Goal: Communication & Community: Answer question/provide support

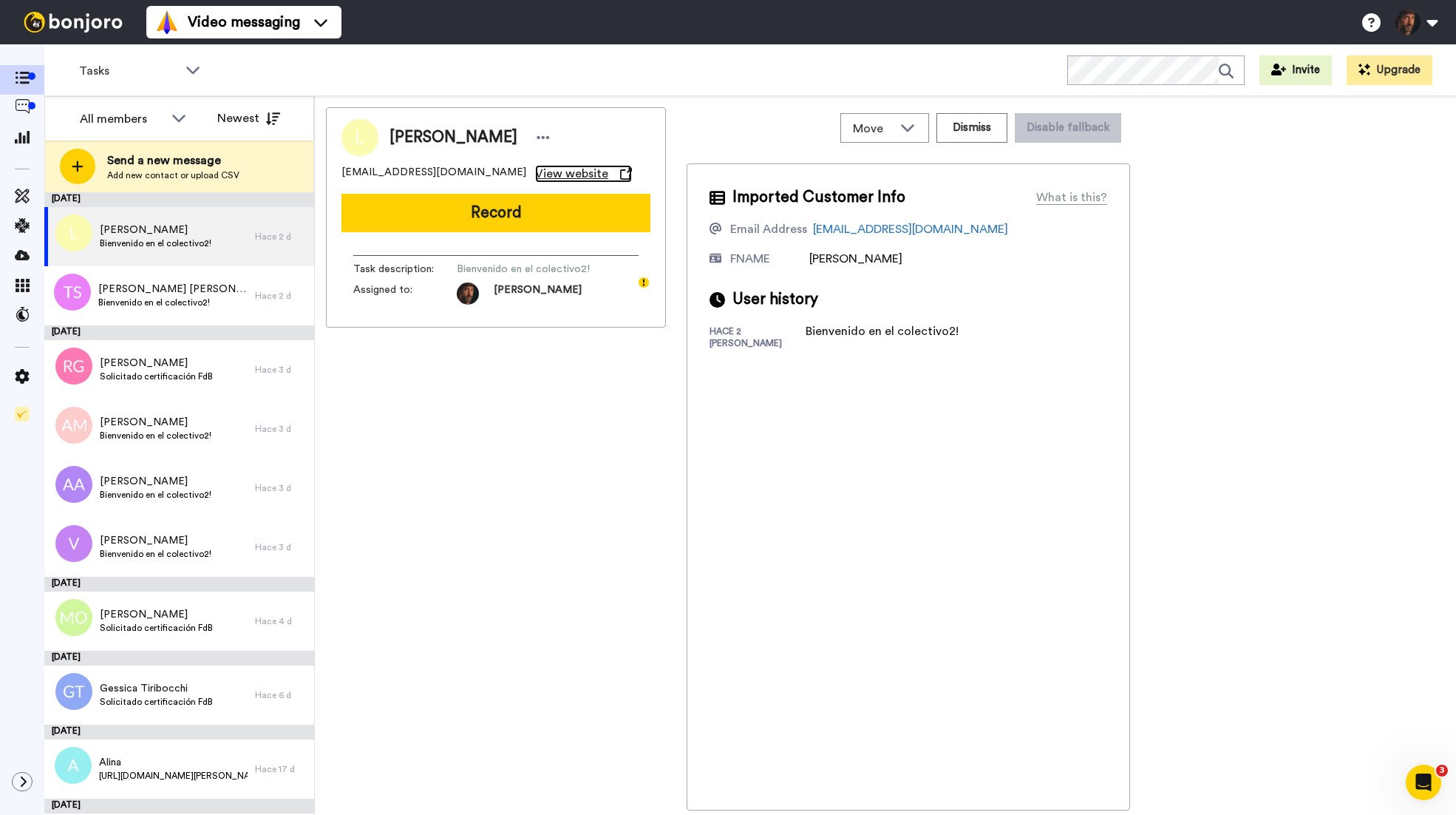
click at [535, 172] on span "View website" at bounding box center [571, 173] width 73 height 17
click at [231, 309] on div "[PERSON_NAME] [PERSON_NAME] de la [PERSON_NAME] en el colectivo2!" at bounding box center [173, 296] width 149 height 28
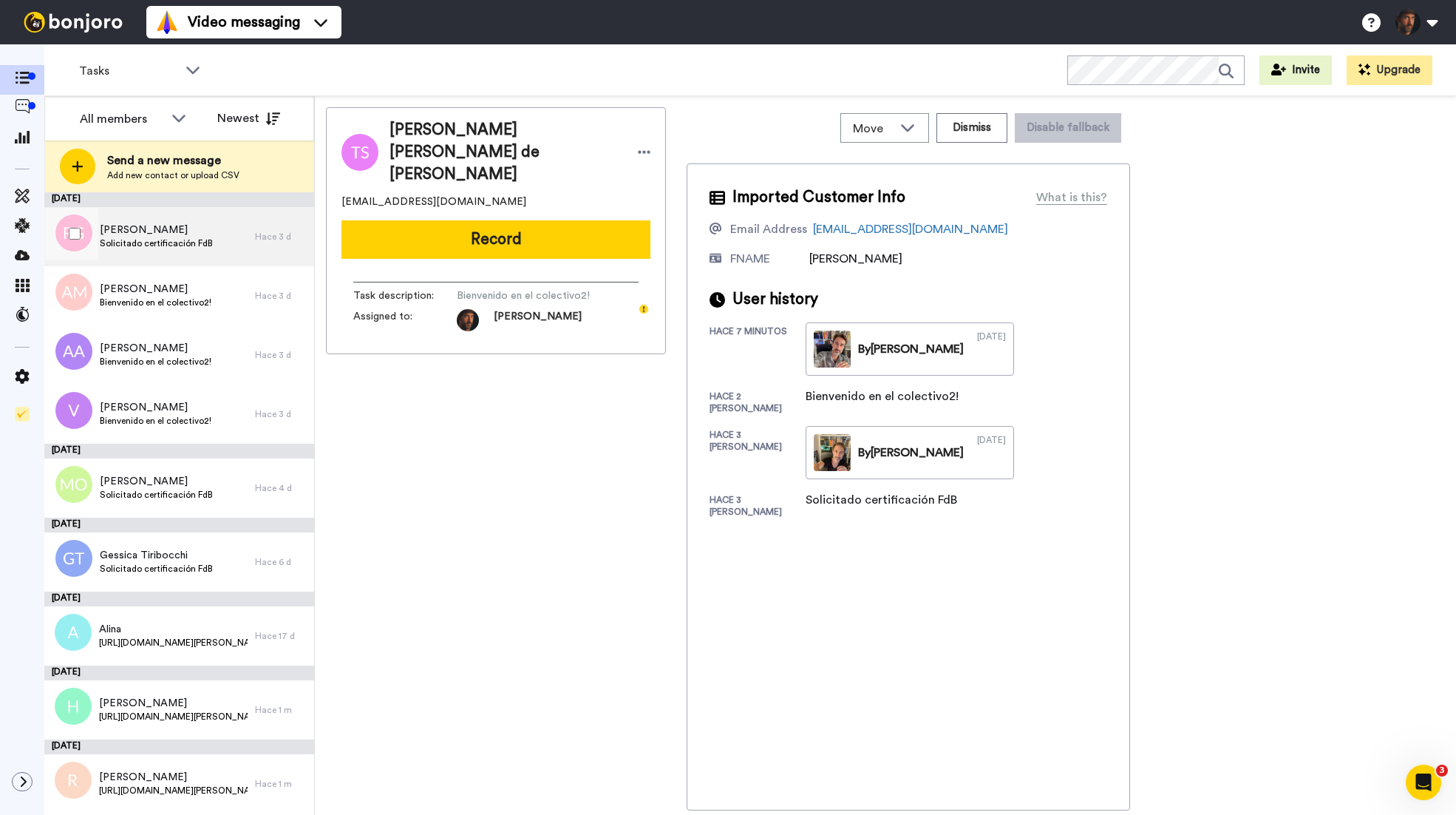
click at [215, 235] on div "[PERSON_NAME] certificación FdB" at bounding box center [149, 237] width 210 height 59
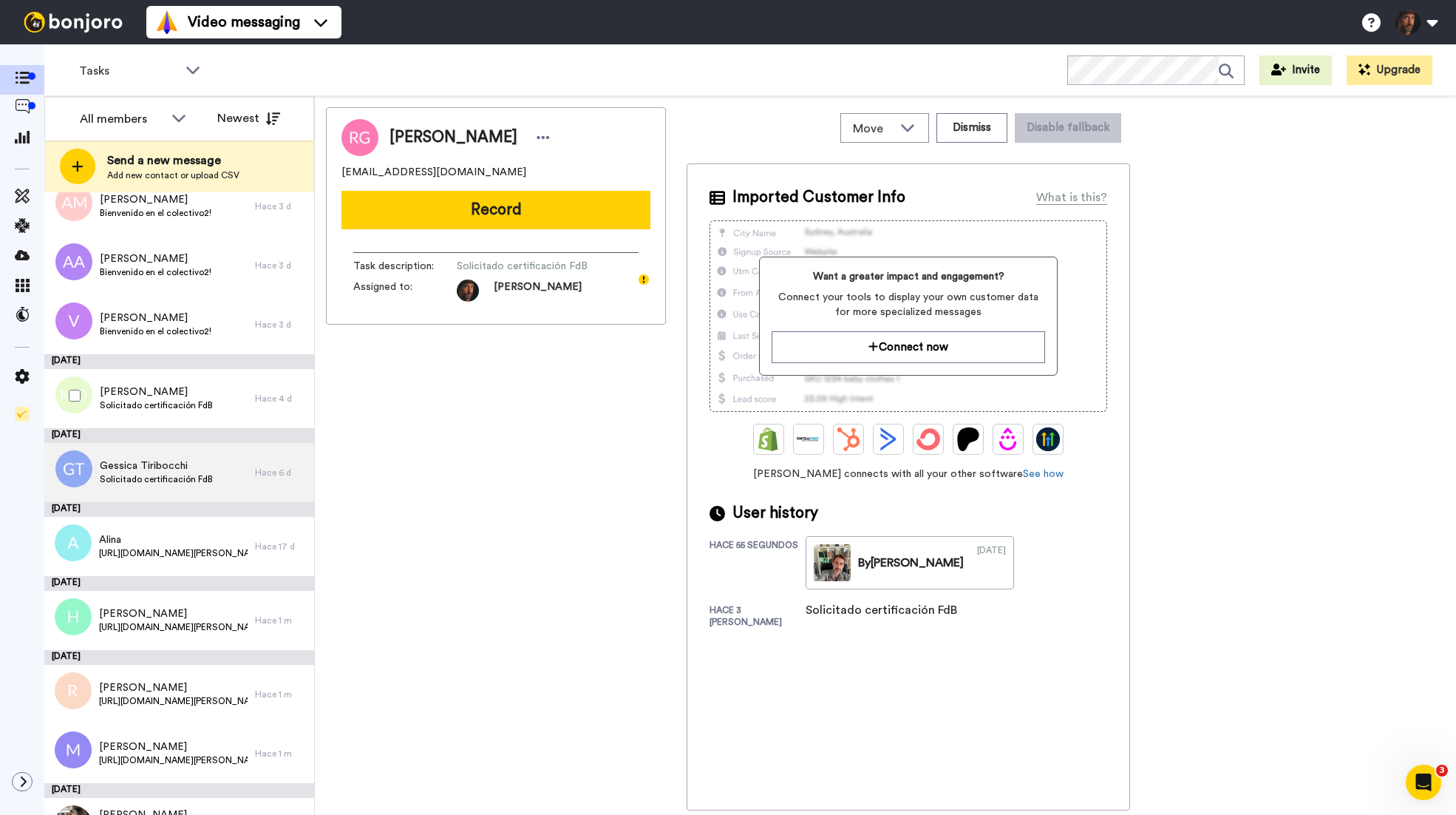
scroll to position [32, 0]
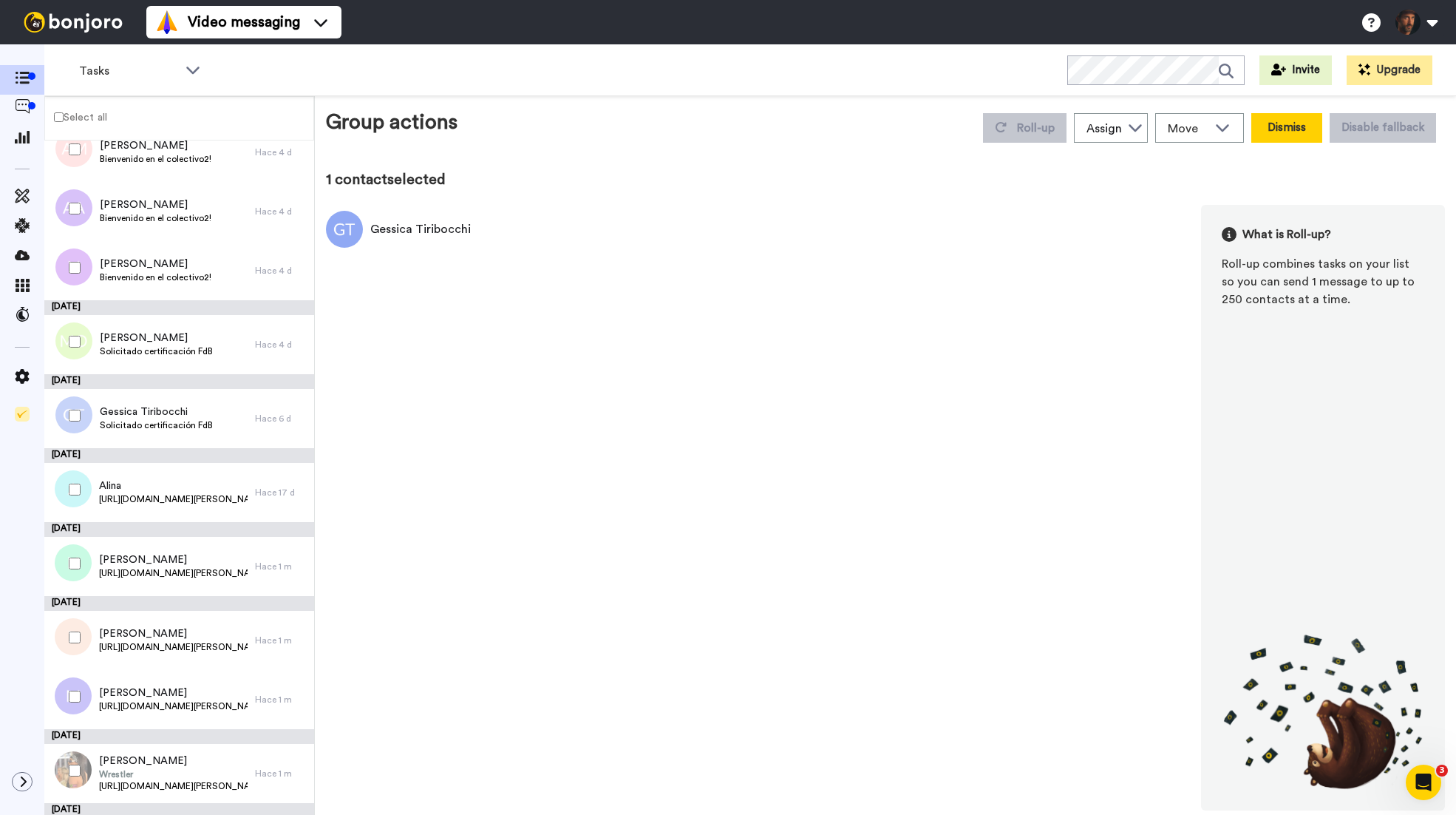
click at [1292, 127] on button "Dismiss" at bounding box center [1287, 128] width 71 height 30
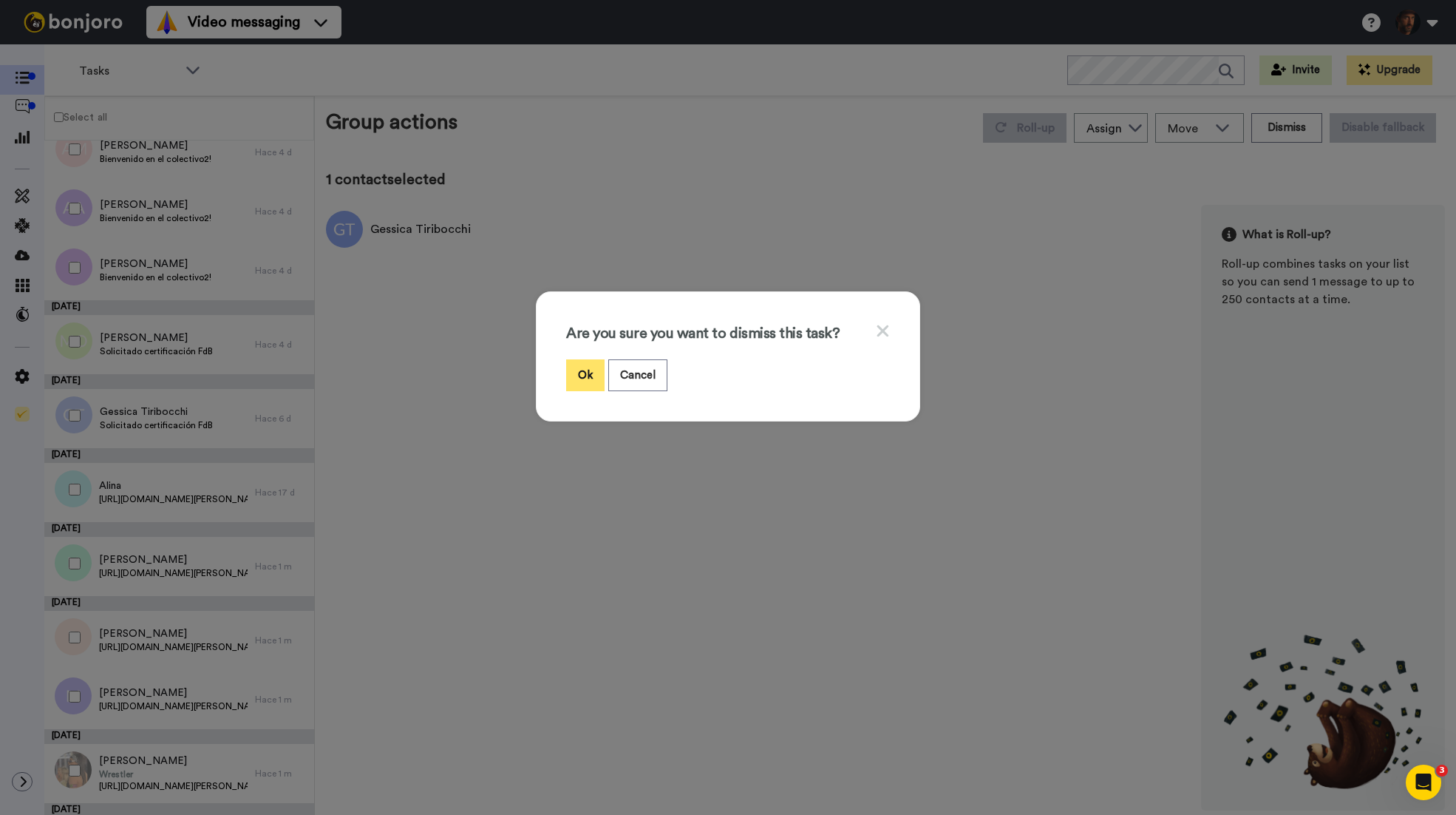
click at [589, 376] on button "Ok" at bounding box center [585, 375] width 39 height 32
